Goal: Task Accomplishment & Management: Use online tool/utility

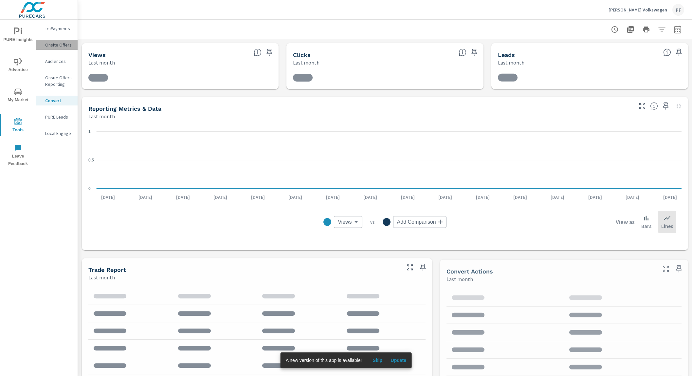
click at [56, 45] on p "Onsite Offers" at bounding box center [58, 45] width 27 height 7
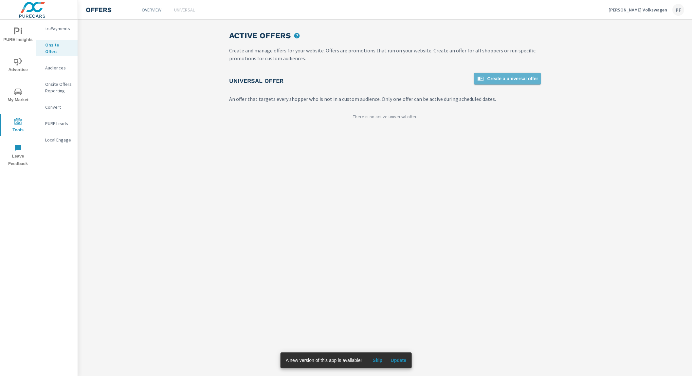
click at [497, 77] on span "Create a universal offer" at bounding box center [507, 79] width 62 height 8
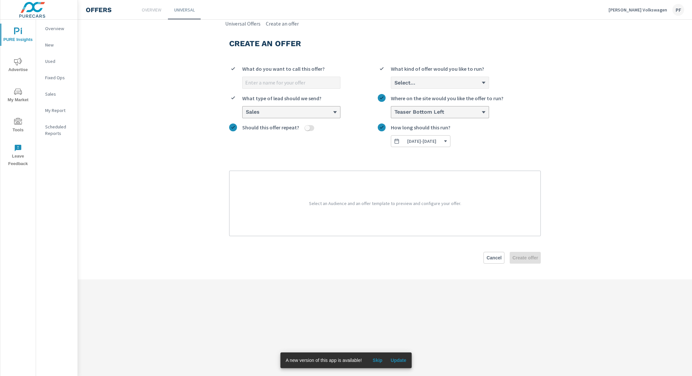
click at [283, 85] on input "What do you want to call this offer?" at bounding box center [291, 82] width 98 height 11
type input "EV Tax Credit"
click at [365, 189] on p "Select an Audience and an offer template to preview and configure your offer." at bounding box center [384, 203] width 295 height 49
drag, startPoint x: 317, startPoint y: 195, endPoint x: 313, endPoint y: 190, distance: 6.7
click at [317, 195] on p "Select an Audience and an offer template to preview and configure your offer." at bounding box center [384, 203] width 295 height 49
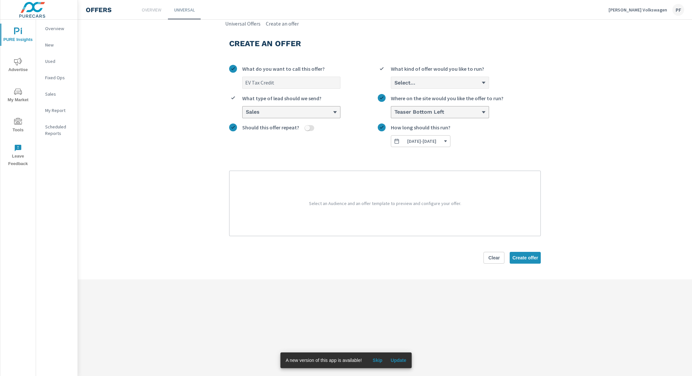
click at [462, 78] on div "Select..." at bounding box center [440, 82] width 98 height 11
click at [394, 80] on input "Select... What kind of offer would you like to run?" at bounding box center [394, 83] width 1 height 6
click at [416, 116] on li "Custom with countdown" at bounding box center [440, 120] width 98 height 12
click at [394, 86] on input "option Custom with countdown focused, 3 of 3. 3 results available. Use Up and D…" at bounding box center [394, 83] width 1 height 6
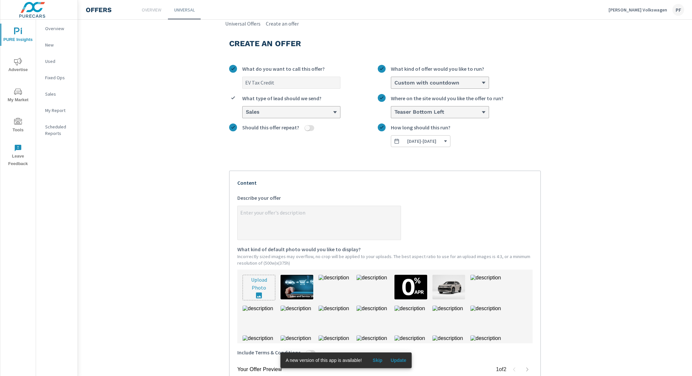
type textarea "x"
click at [276, 225] on textarea "x Describe your offer" at bounding box center [319, 223] width 163 height 33
paste textarea "Don’t Miss Out! $7,500 EV Tax Credit Ending Soon"
type textarea "Don’t Miss Out! $7,500 EV Tax Credit Ending Soon"
type textarea "x"
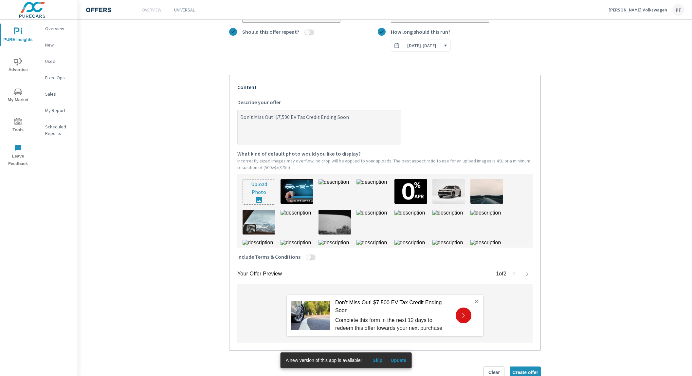
scroll to position [97, 0]
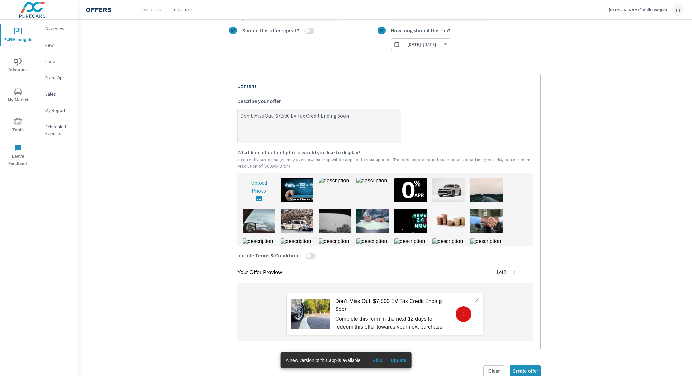
type textarea "Don’t Miss Out! $7,500 EV Tax Credit Ending Soon"
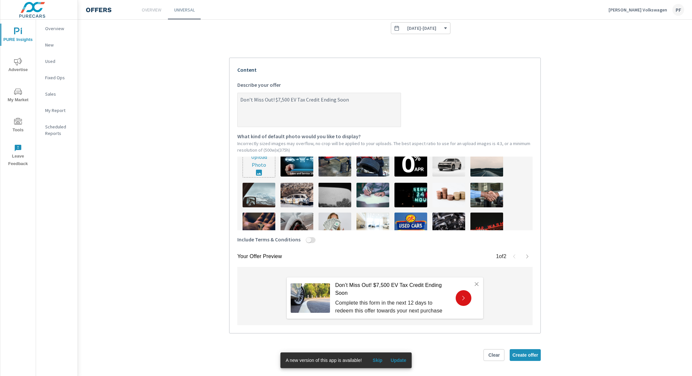
scroll to position [0, 0]
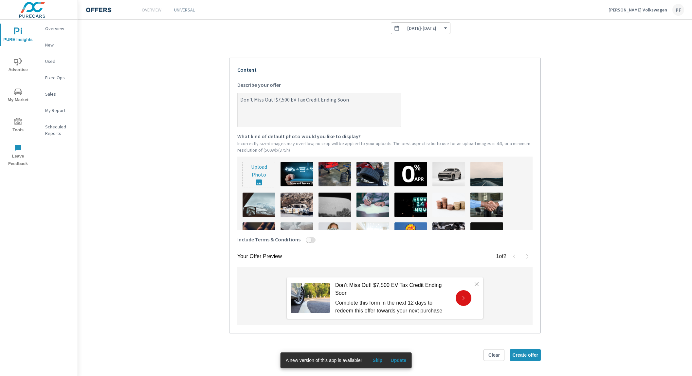
type textarea "x"
click at [258, 175] on input "file" at bounding box center [259, 174] width 32 height 25
type input "C:\fakepath\GreenBuzz.jpg"
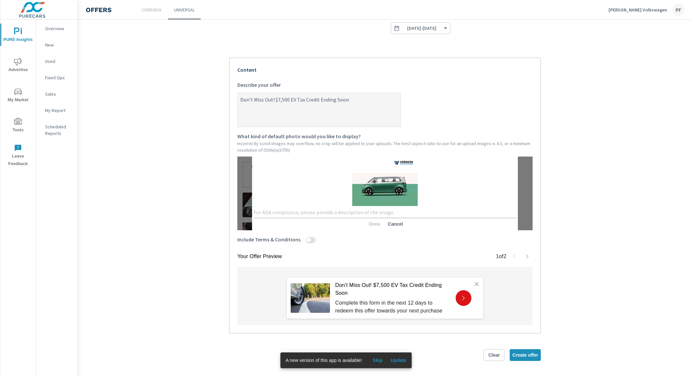
click at [290, 210] on textarea at bounding box center [385, 212] width 262 height 7
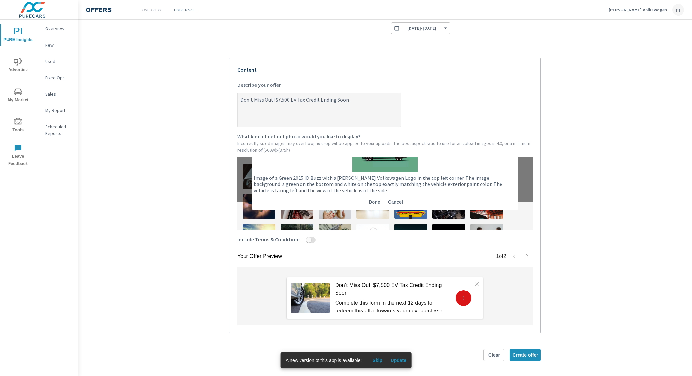
scroll to position [29, 0]
type textarea "Image of a Green 2025 ID Buzz with a [PERSON_NAME] Volkswagen Logo in the top l…"
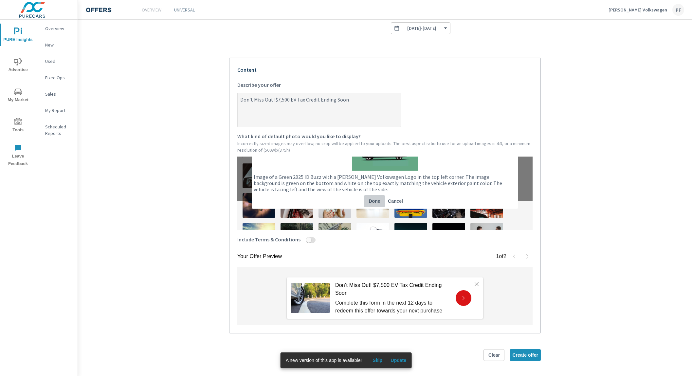
click at [370, 201] on span "Done" at bounding box center [374, 201] width 16 height 6
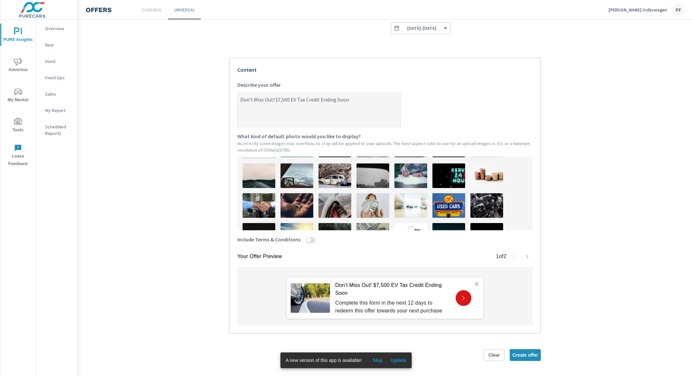
scroll to position [0, 0]
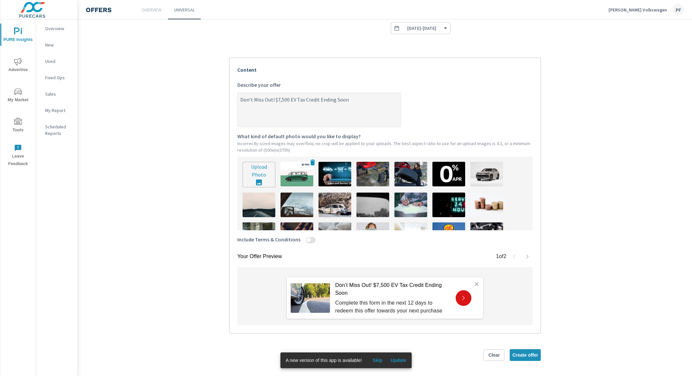
click at [289, 176] on img at bounding box center [296, 174] width 33 height 25
click at [527, 356] on span "Create offer" at bounding box center [525, 355] width 26 height 6
type textarea "x"
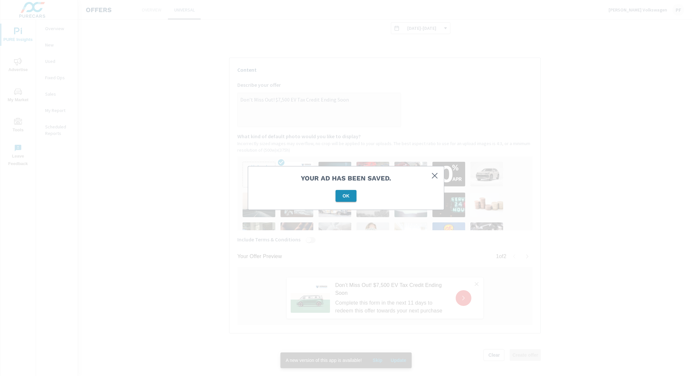
click at [346, 197] on span "OK" at bounding box center [346, 196] width 16 height 6
